Goal: Manage account settings

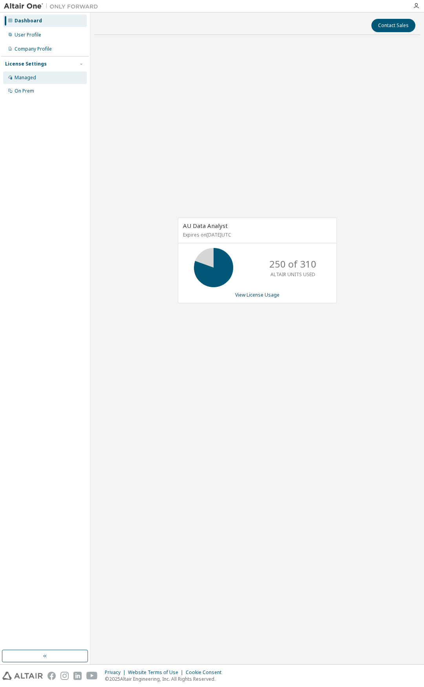
click at [43, 76] on div "Managed" at bounding box center [45, 77] width 84 height 13
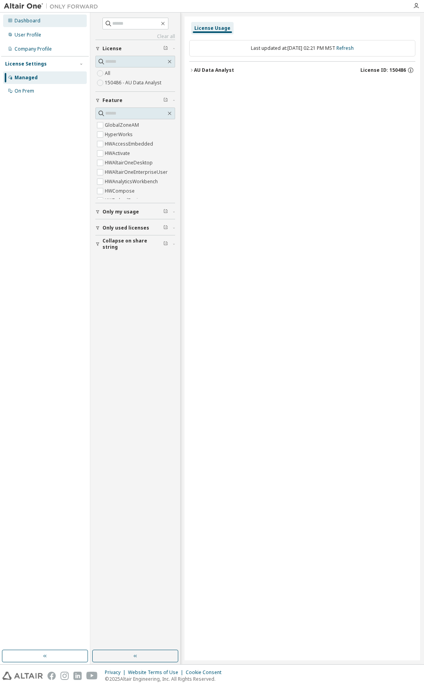
click at [30, 26] on div "Dashboard" at bounding box center [45, 21] width 84 height 13
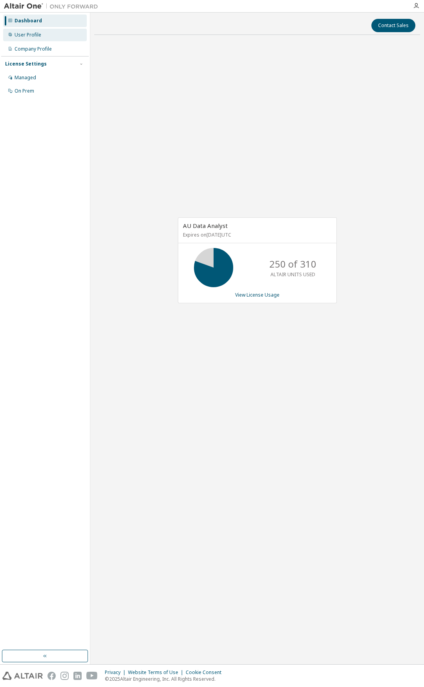
click at [31, 36] on div "User Profile" at bounding box center [28, 35] width 27 height 6
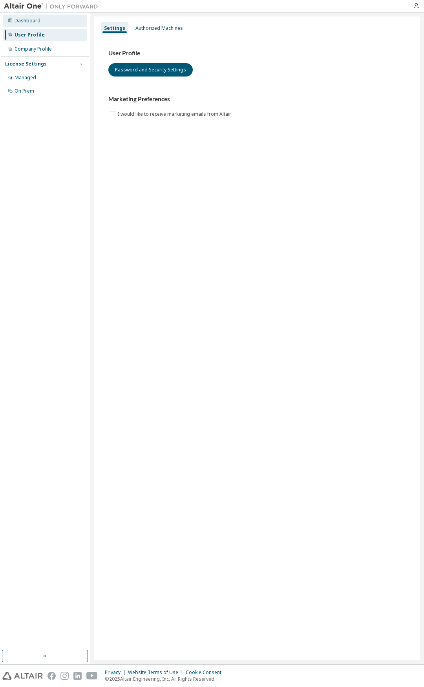
click at [33, 23] on div "Dashboard" at bounding box center [28, 21] width 26 height 6
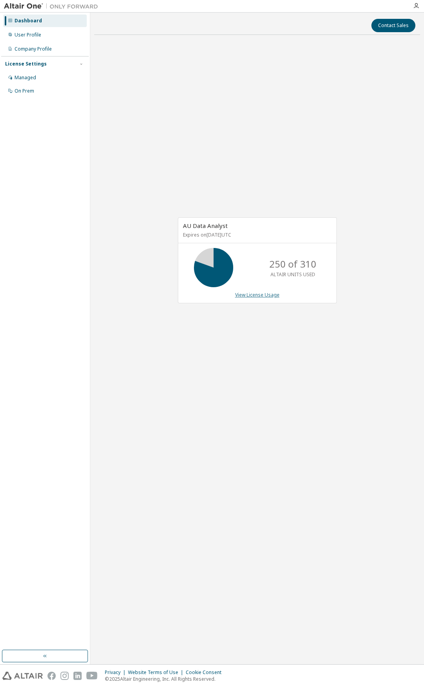
click at [255, 297] on link "View License Usage" at bounding box center [257, 294] width 44 height 7
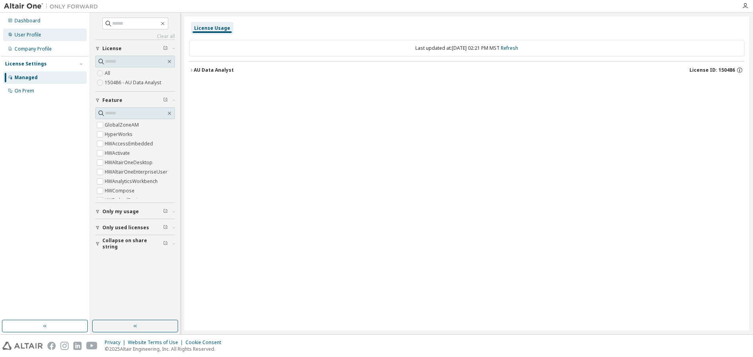
click at [42, 35] on div "User Profile" at bounding box center [45, 35] width 84 height 13
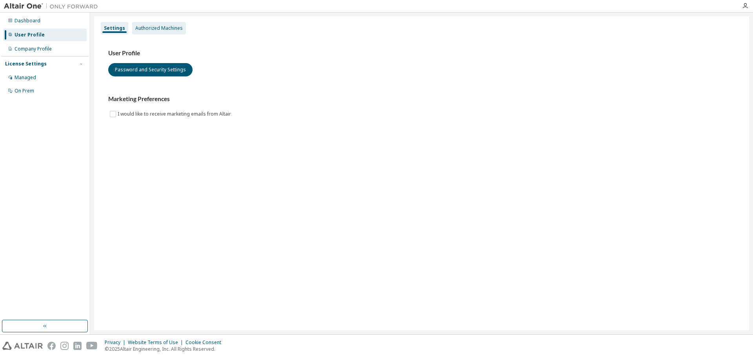
click at [174, 29] on div "Authorized Machines" at bounding box center [158, 28] width 47 height 6
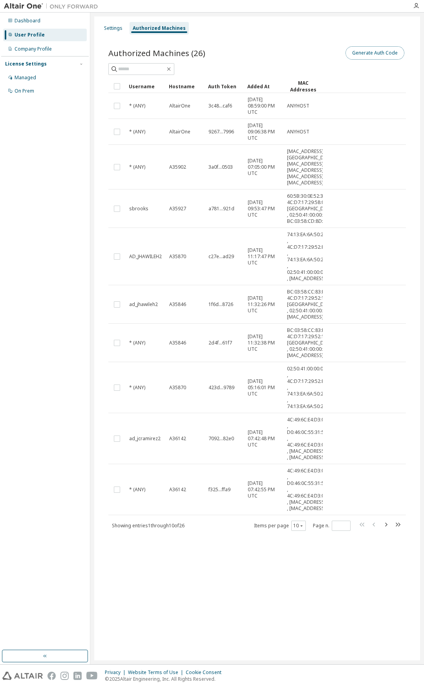
click at [366, 51] on button "Generate Auth Code" at bounding box center [374, 52] width 59 height 13
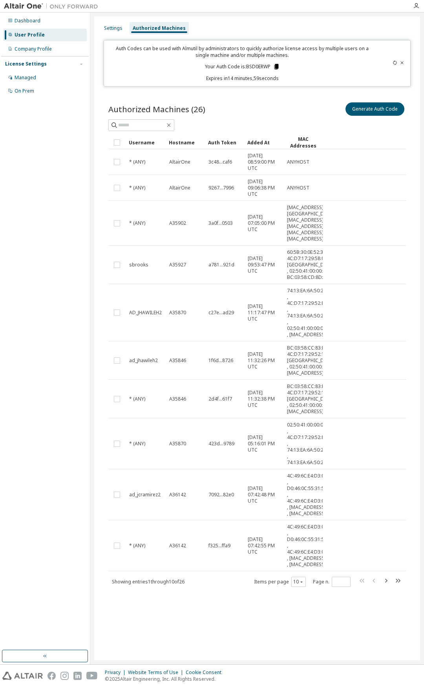
click at [276, 66] on icon at bounding box center [276, 66] width 4 height 5
